Goal: Find specific page/section

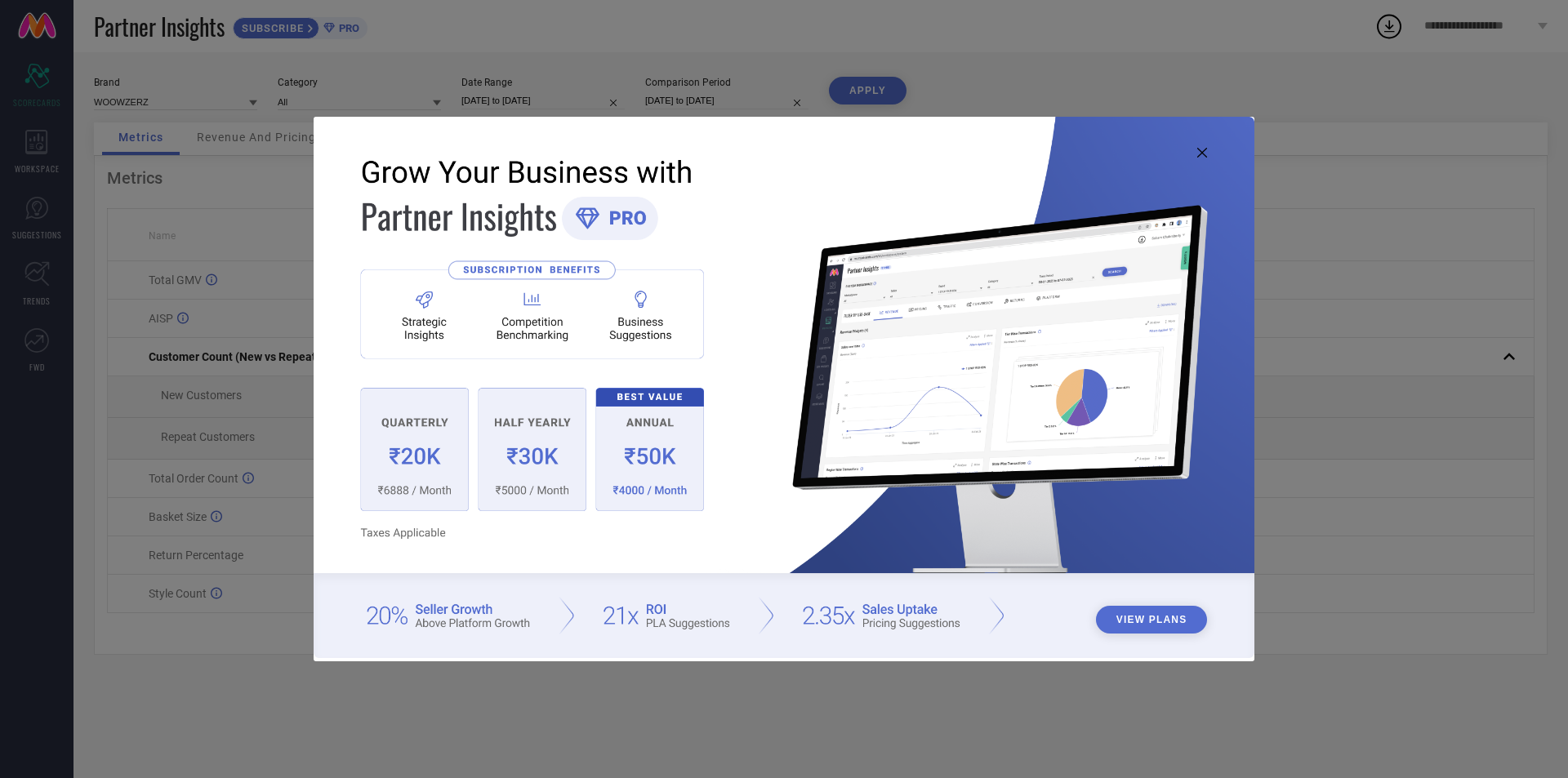
click at [1205, 155] on icon at bounding box center [1201, 153] width 10 height 10
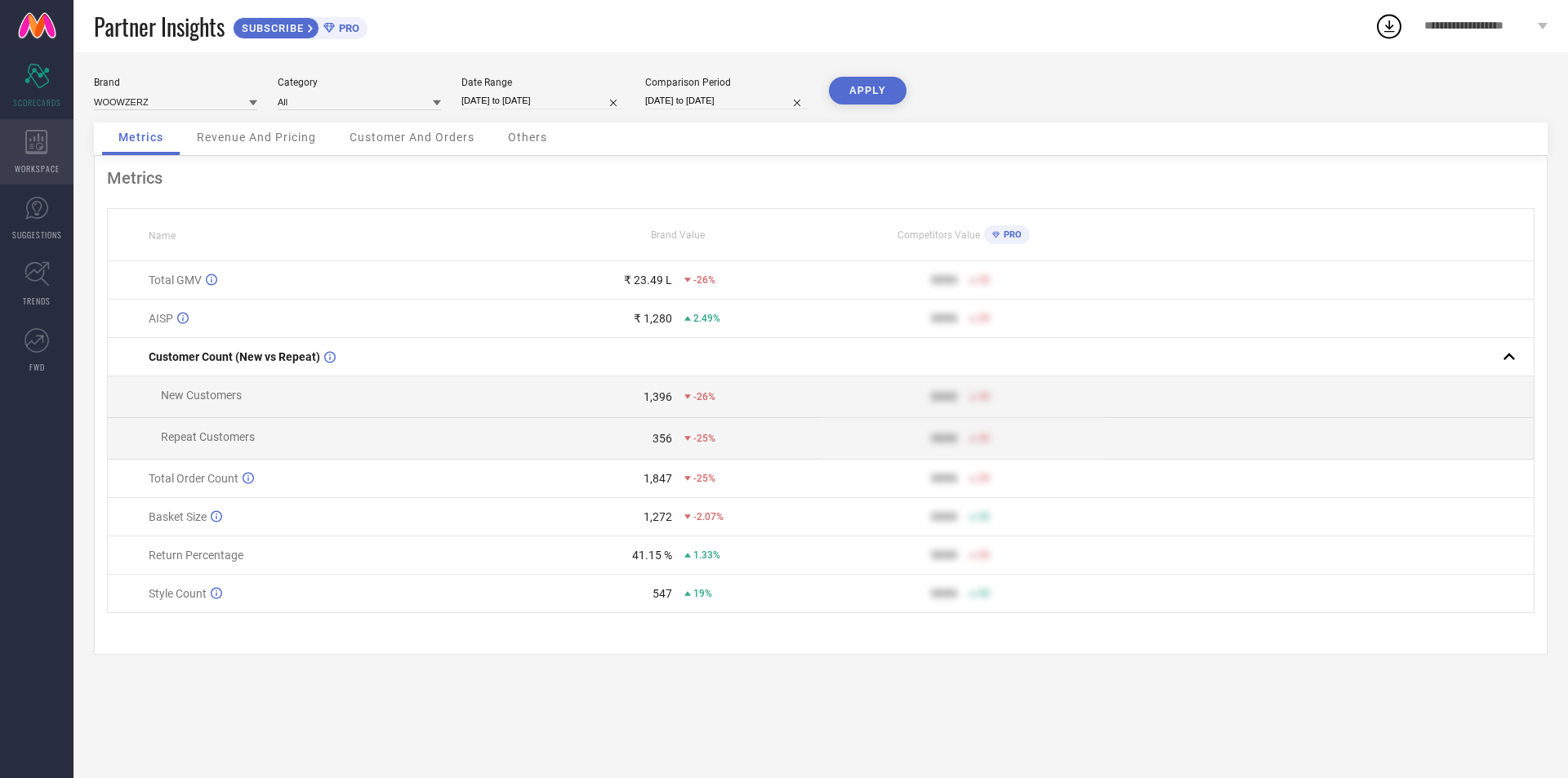
click at [52, 163] on span "WORKSPACE" at bounding box center [37, 168] width 45 height 13
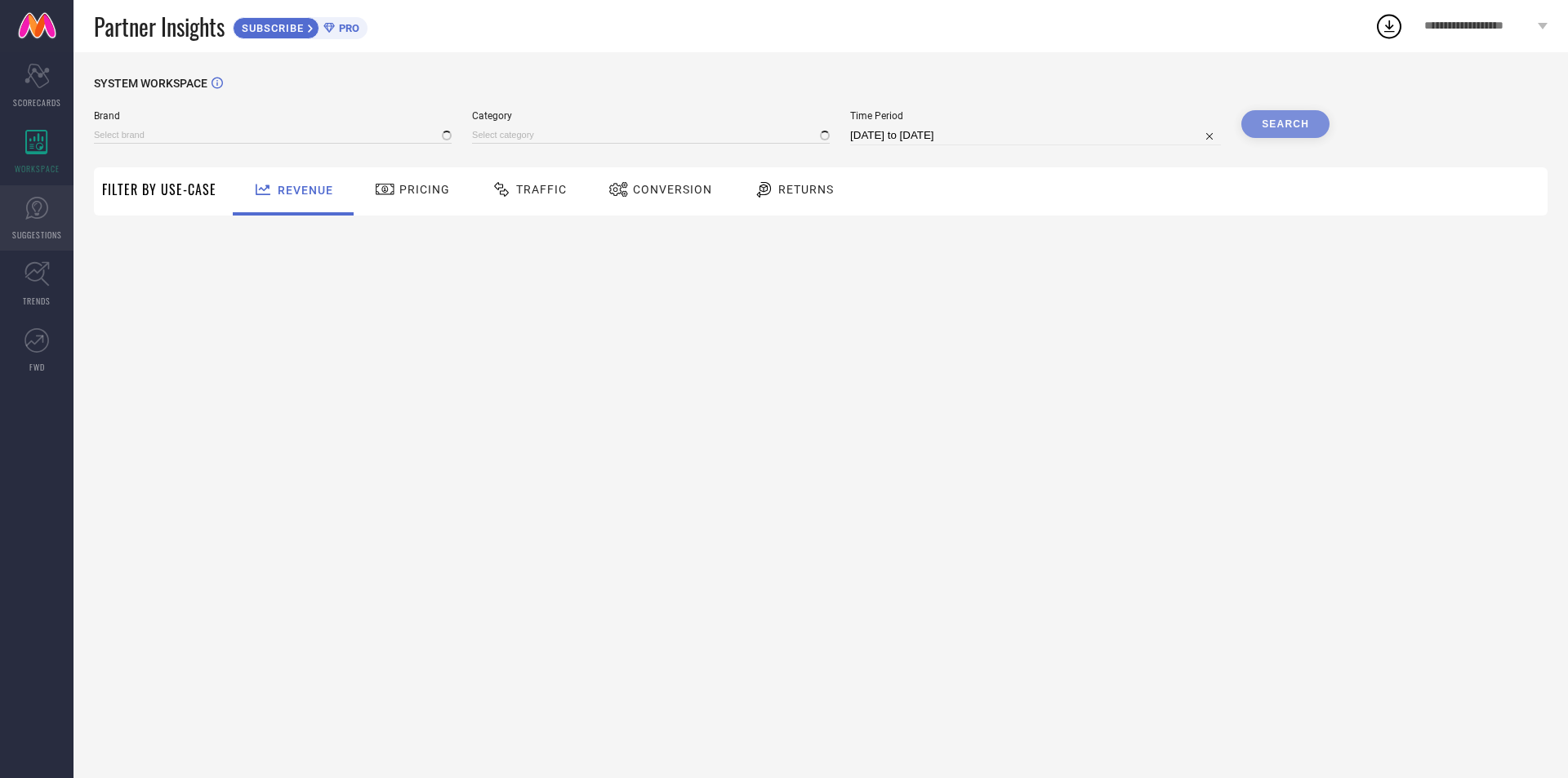
type input "WOOWZERZ"
type input "All"
click at [40, 224] on link "SUGGESTIONS" at bounding box center [37, 218] width 73 height 65
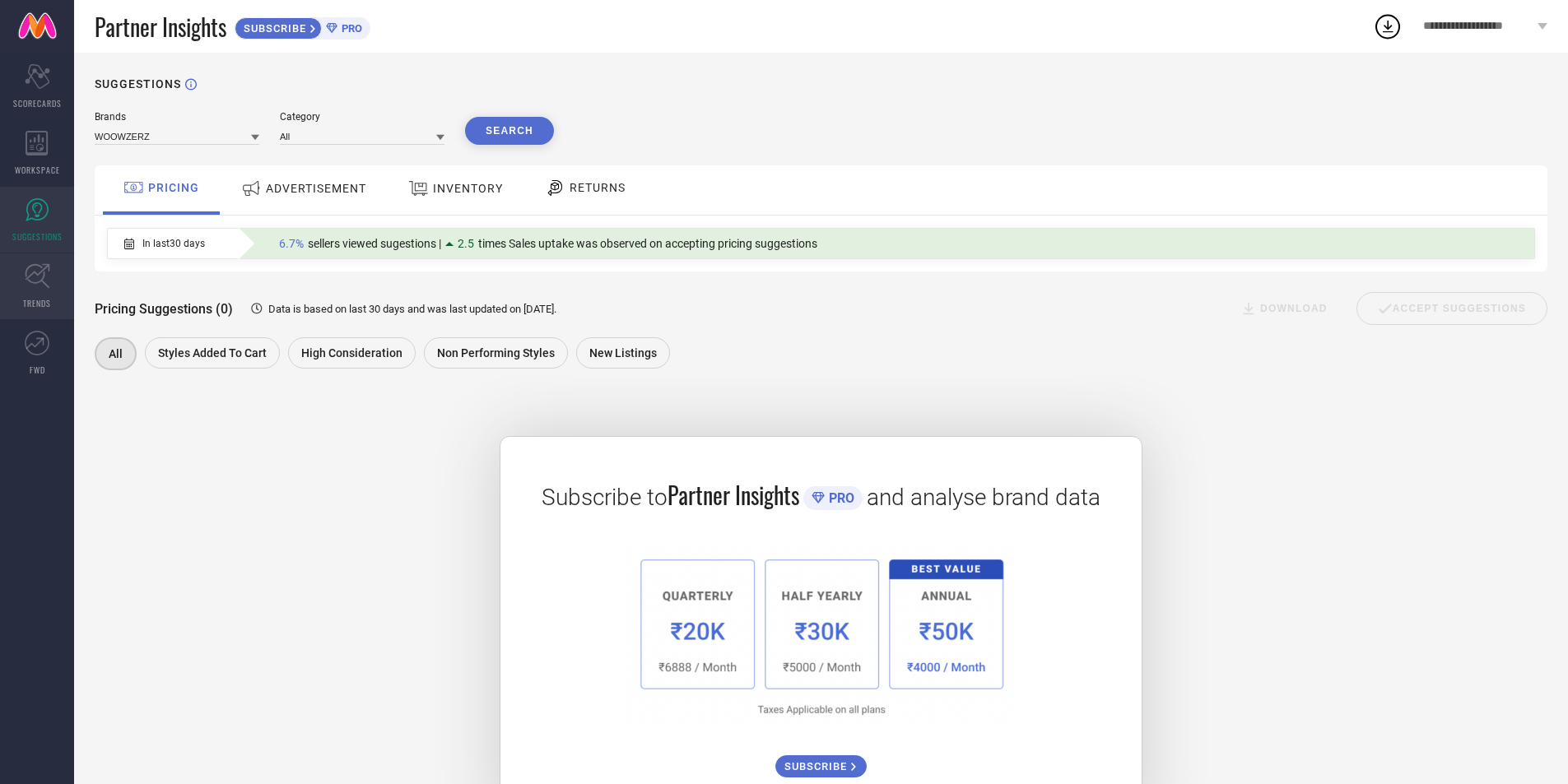
click at [44, 281] on icon at bounding box center [37, 276] width 25 height 25
